Goal: Information Seeking & Learning: Learn about a topic

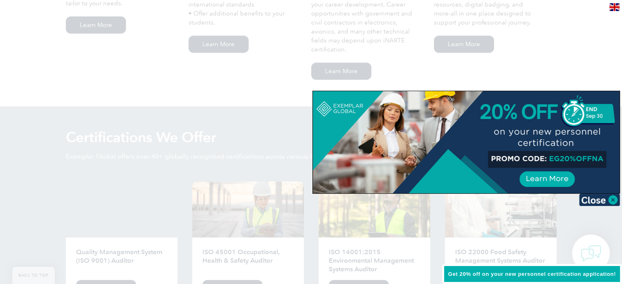
scroll to position [818, 0]
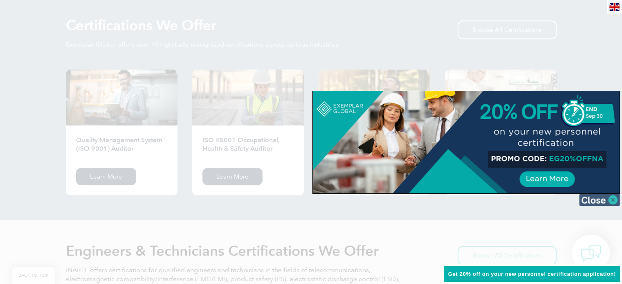
click at [600, 199] on img at bounding box center [599, 200] width 41 height 12
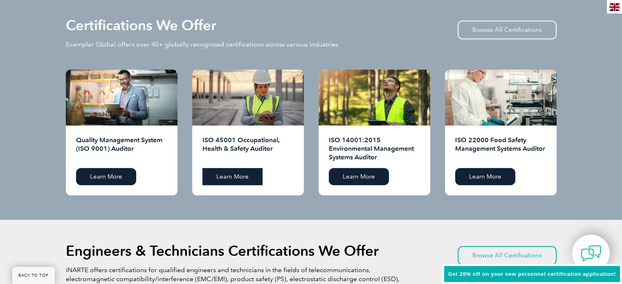
click at [227, 178] on link "Learn More" at bounding box center [232, 176] width 60 height 17
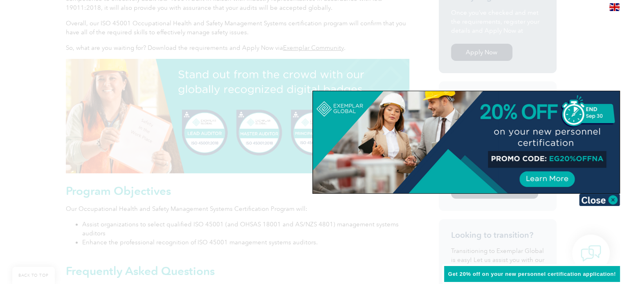
scroll to position [286, 0]
click at [596, 202] on img at bounding box center [599, 200] width 41 height 12
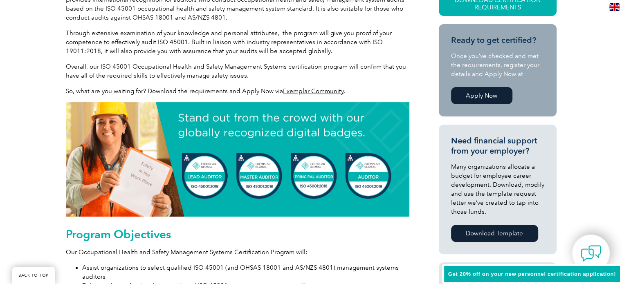
scroll to position [245, 0]
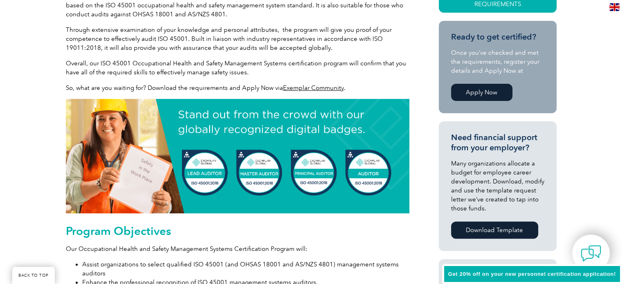
click at [202, 173] on img at bounding box center [237, 156] width 343 height 114
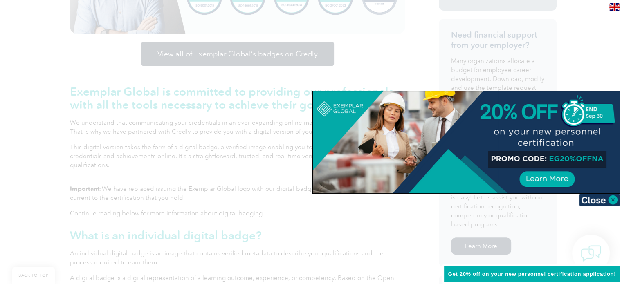
scroll to position [241, 0]
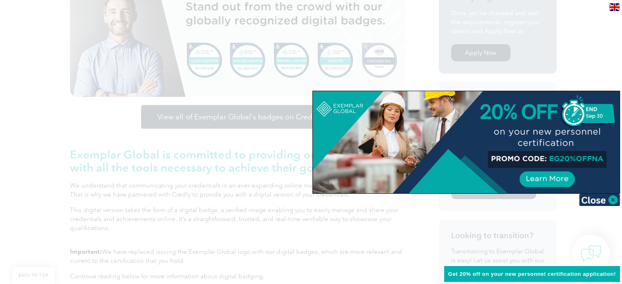
click at [590, 200] on img at bounding box center [599, 200] width 41 height 12
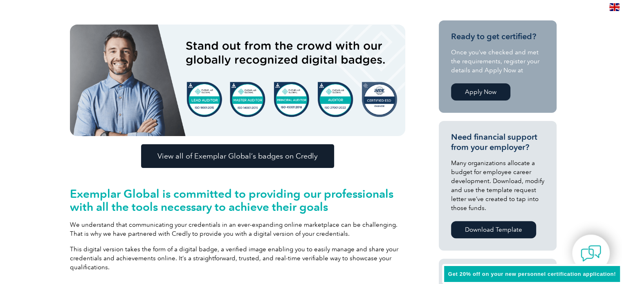
scroll to position [204, 0]
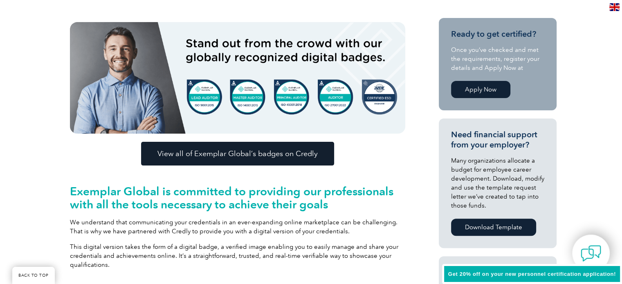
click at [203, 96] on img at bounding box center [237, 78] width 335 height 112
click at [214, 152] on span "View all of Exemplar Global’s badges on Credly" at bounding box center [237, 153] width 160 height 7
